Goal: Obtain resource: Download file/media

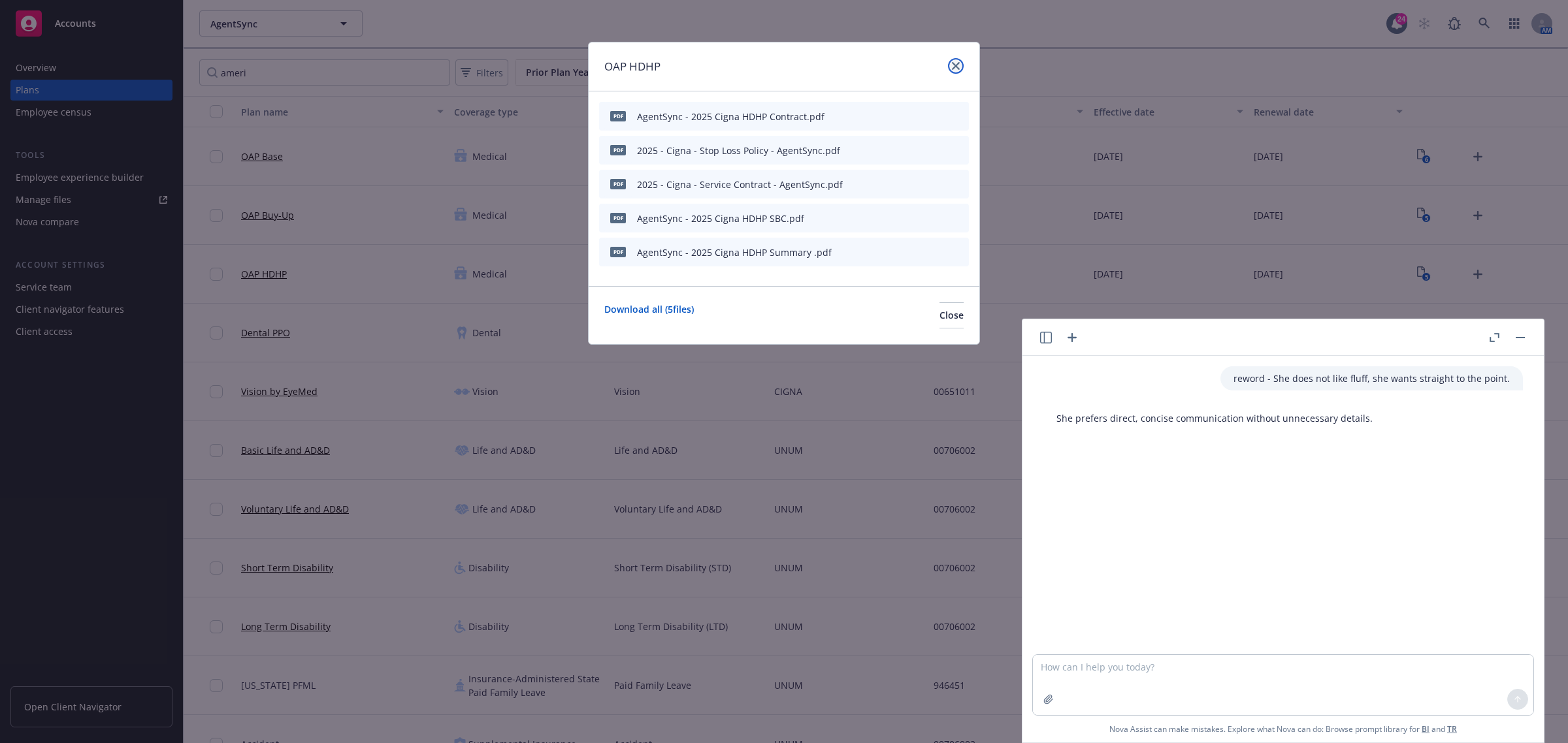
click at [955, 64] on icon "close" at bounding box center [956, 66] width 8 height 8
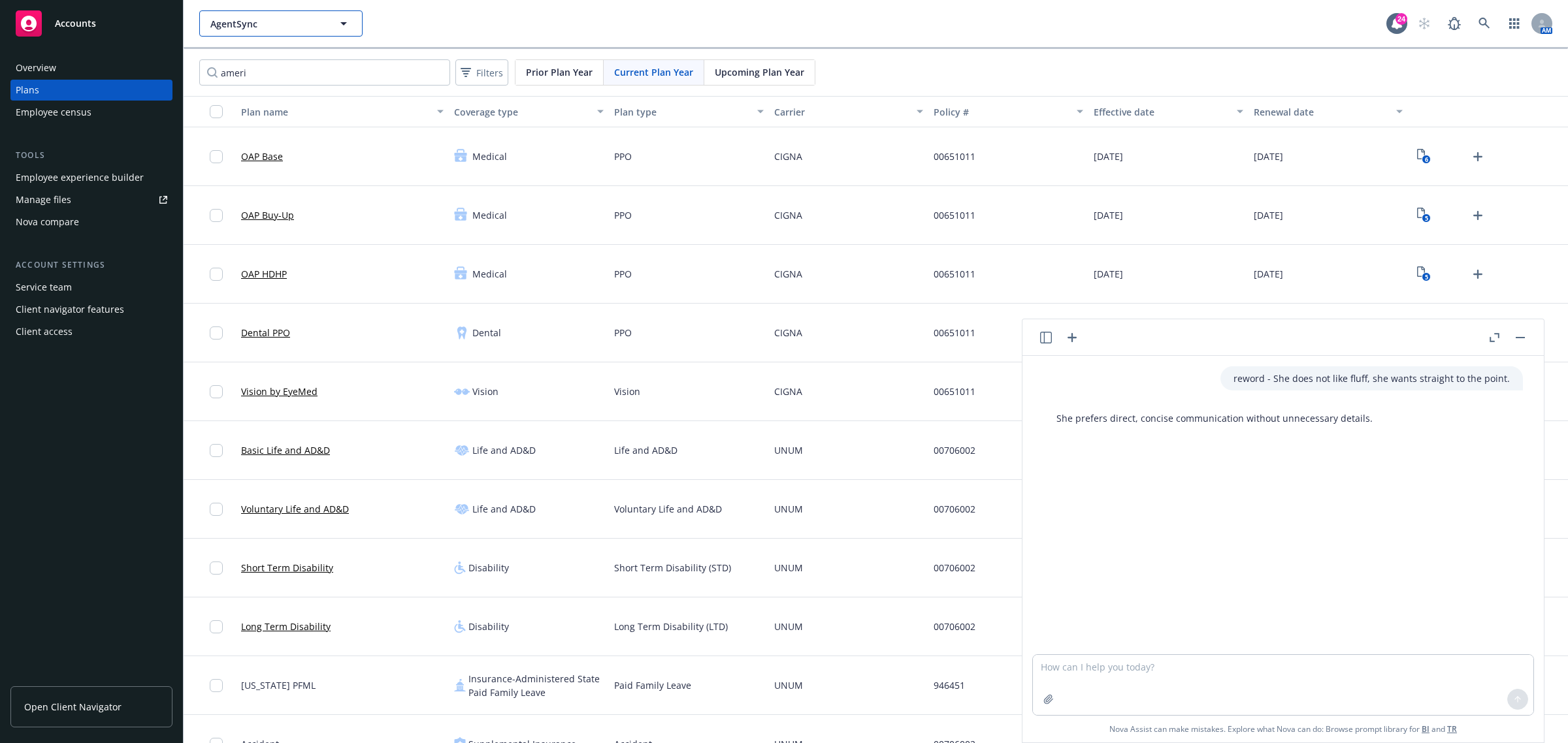
click at [318, 27] on span "AgentSync" at bounding box center [267, 24] width 113 height 14
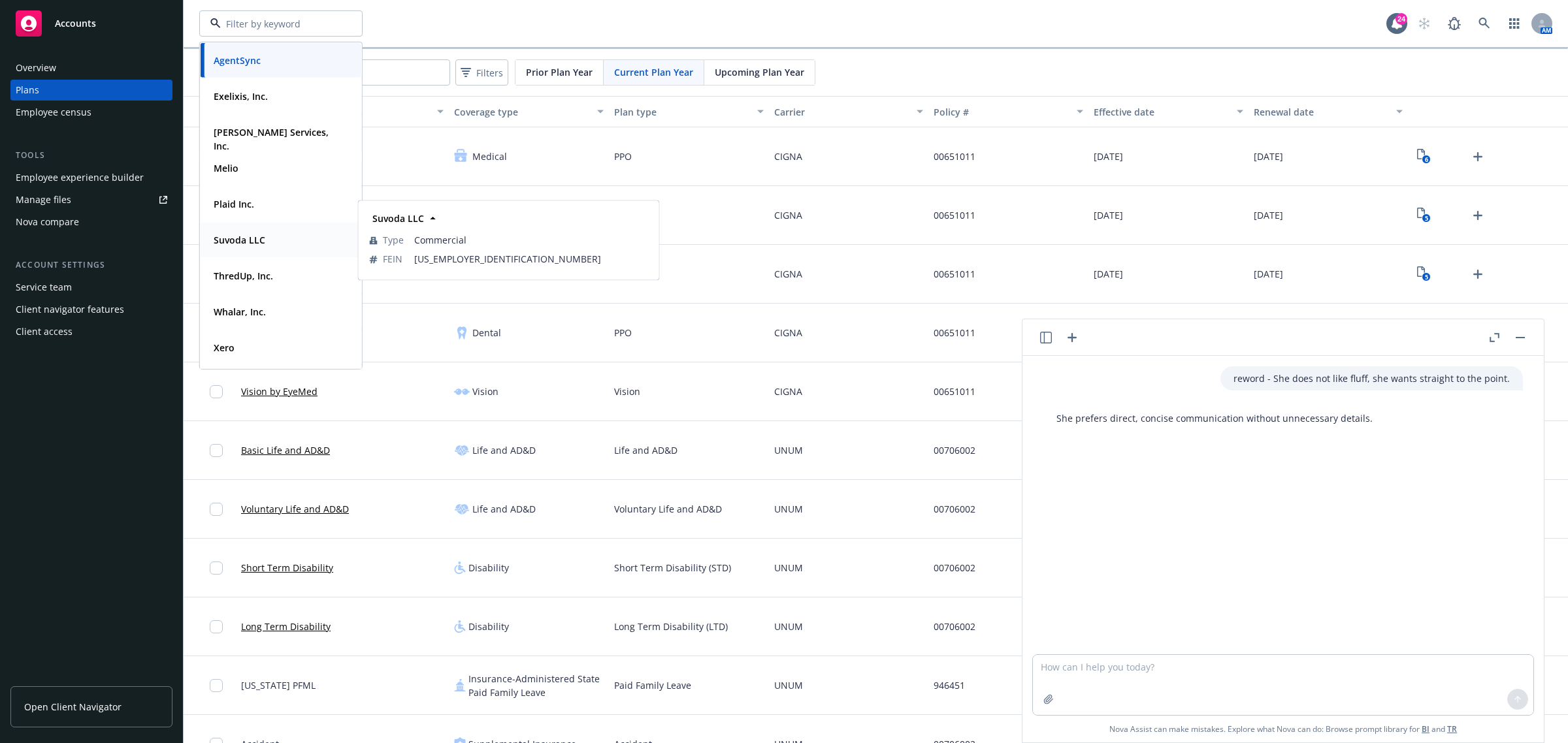
click at [243, 243] on strong "Suvoda LLC" at bounding box center [239, 240] width 52 height 13
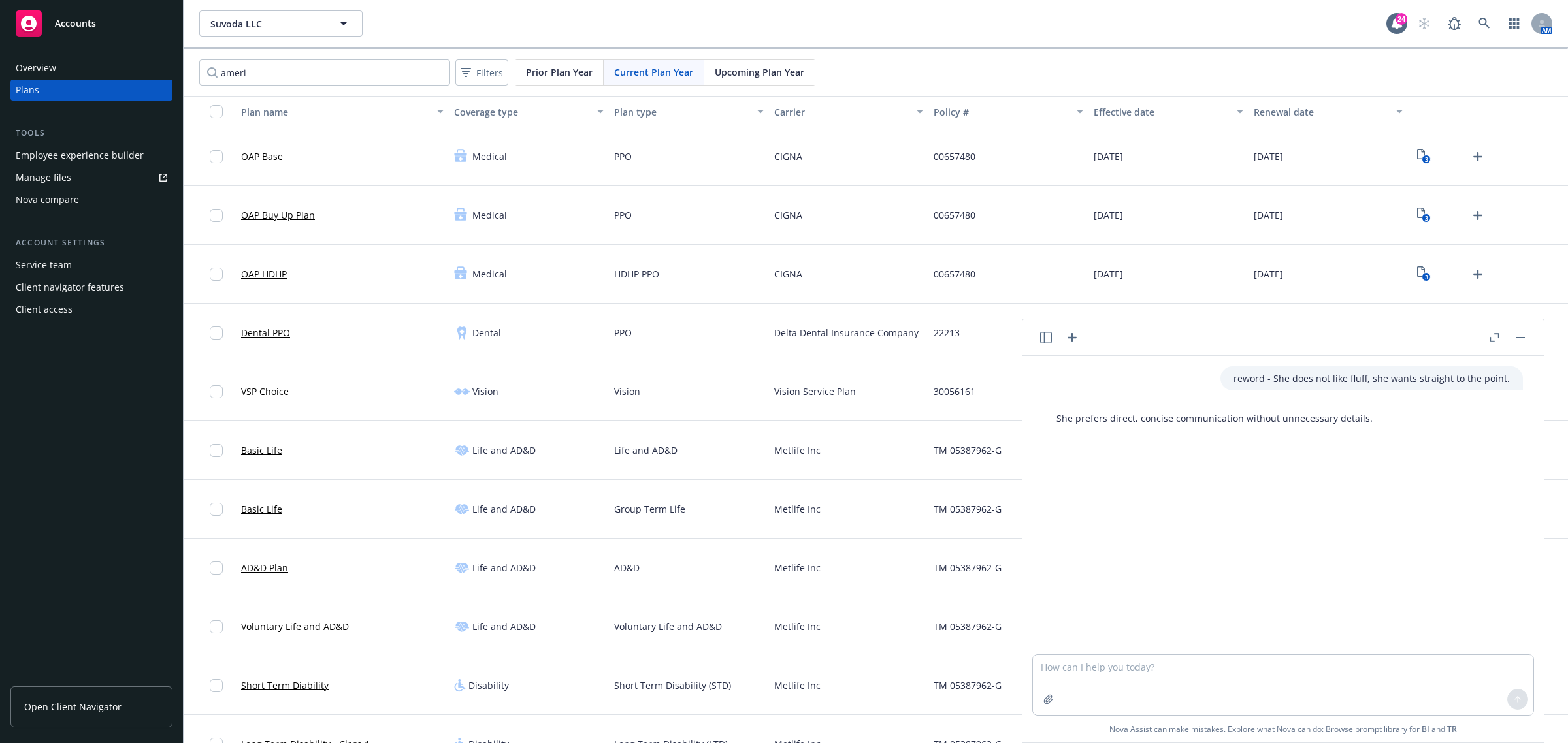
click at [52, 184] on div "Manage files" at bounding box center [44, 178] width 56 height 21
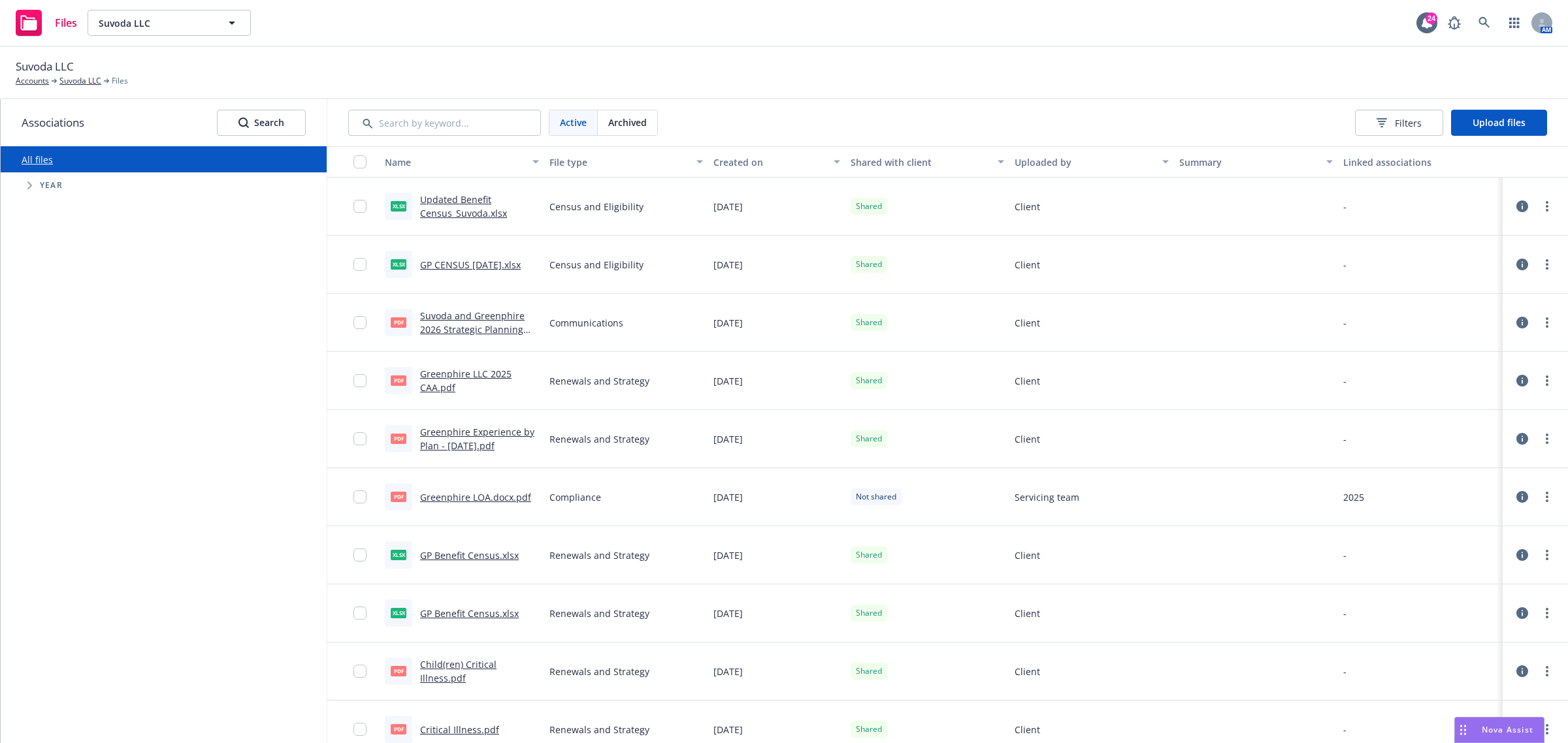
click at [455, 261] on link "GP CENSUS [DATE].xlsx" at bounding box center [471, 264] width 101 height 13
click at [472, 264] on link "GP CENSUS [DATE].xlsx" at bounding box center [471, 264] width 101 height 13
click at [471, 207] on link "Updated Benefit Census_Suvoda.xlsx" at bounding box center [463, 206] width 87 height 26
click at [432, 202] on link "Updated Benefit Census_Suvoda.xlsx" at bounding box center [463, 206] width 87 height 26
